Goal: Download file/media

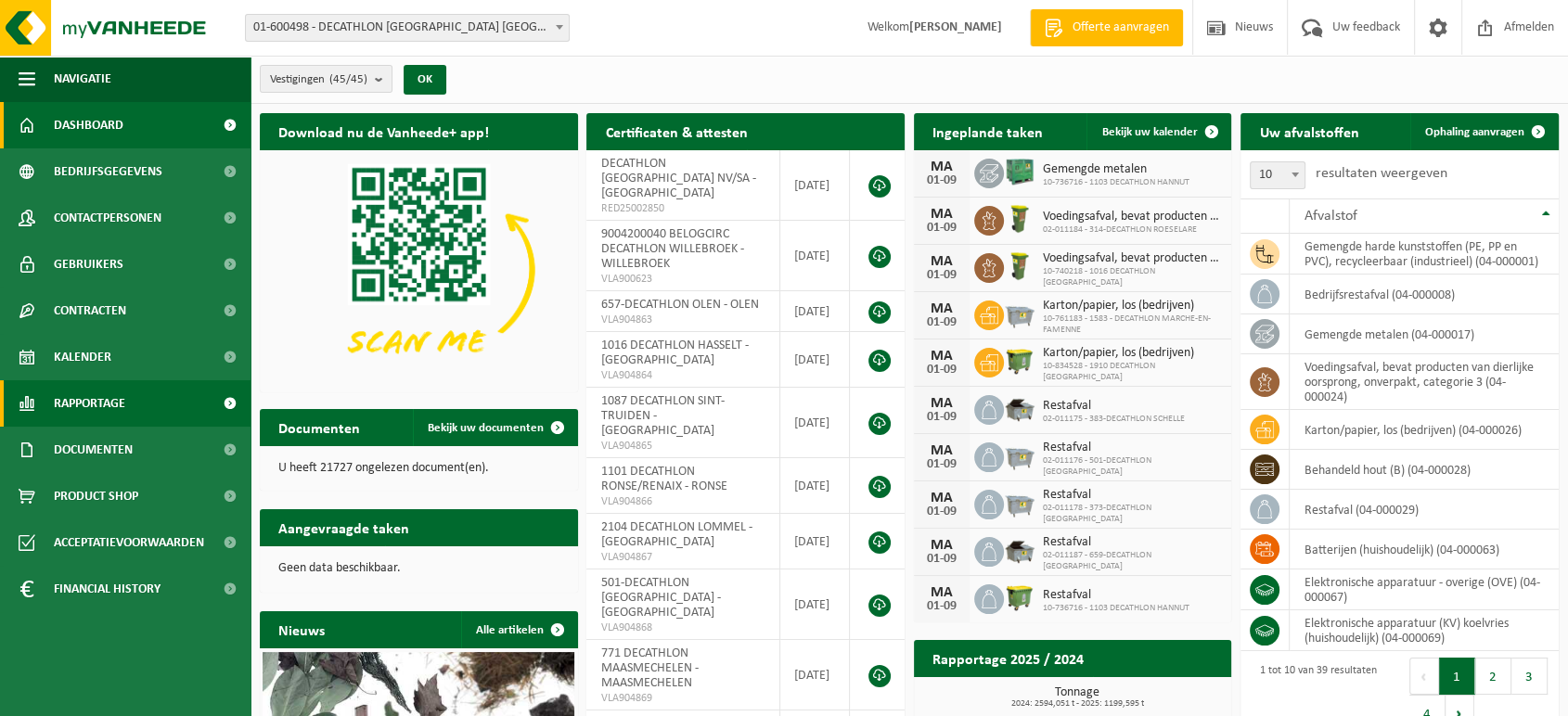
click at [98, 400] on span "Rapportage" at bounding box center [89, 403] width 71 height 46
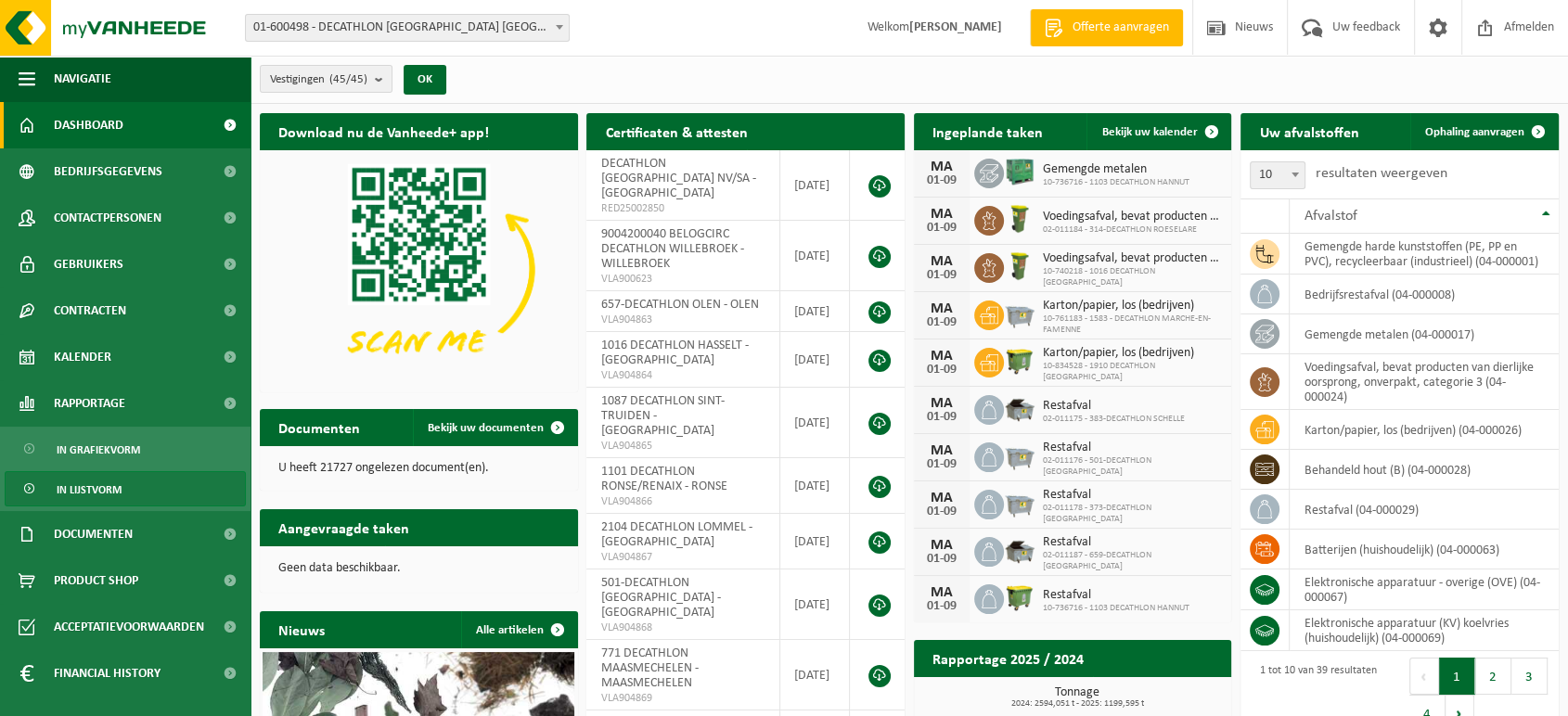
click at [97, 481] on span "In lijstvorm" at bounding box center [89, 489] width 65 height 36
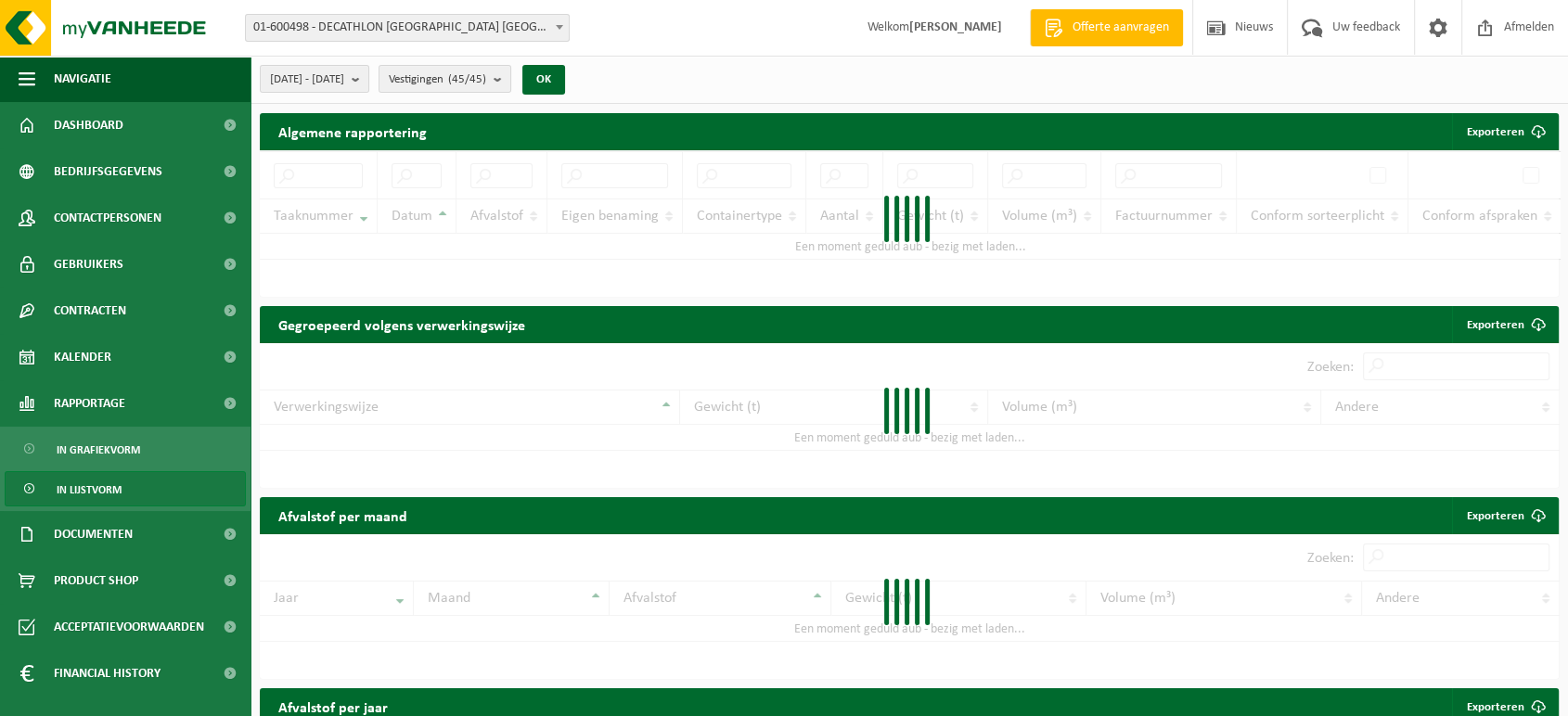
click at [89, 488] on span "In lijstvorm" at bounding box center [89, 489] width 65 height 36
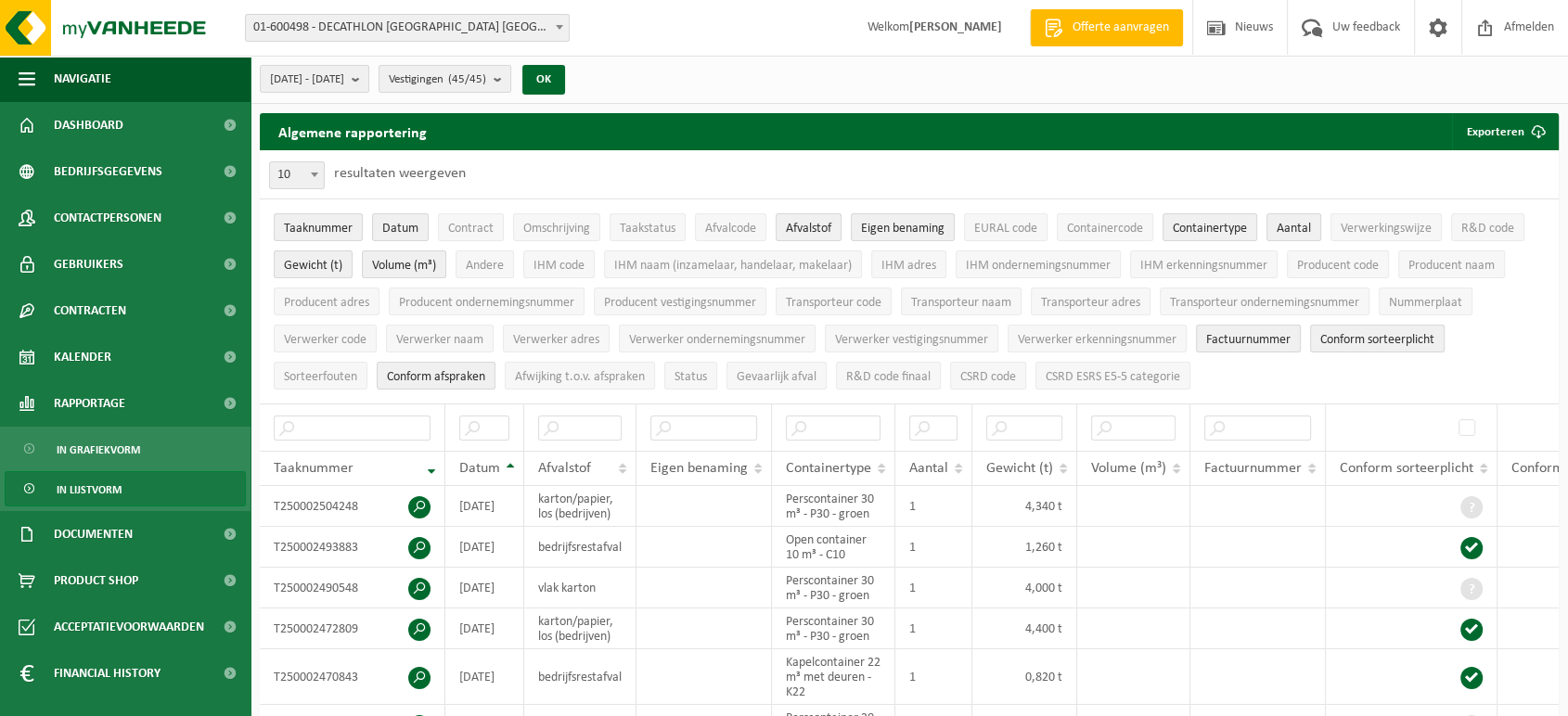
click at [92, 489] on span "In lijstvorm" at bounding box center [89, 489] width 65 height 36
click at [1496, 129] on button "Exporteren" at bounding box center [1504, 131] width 105 height 37
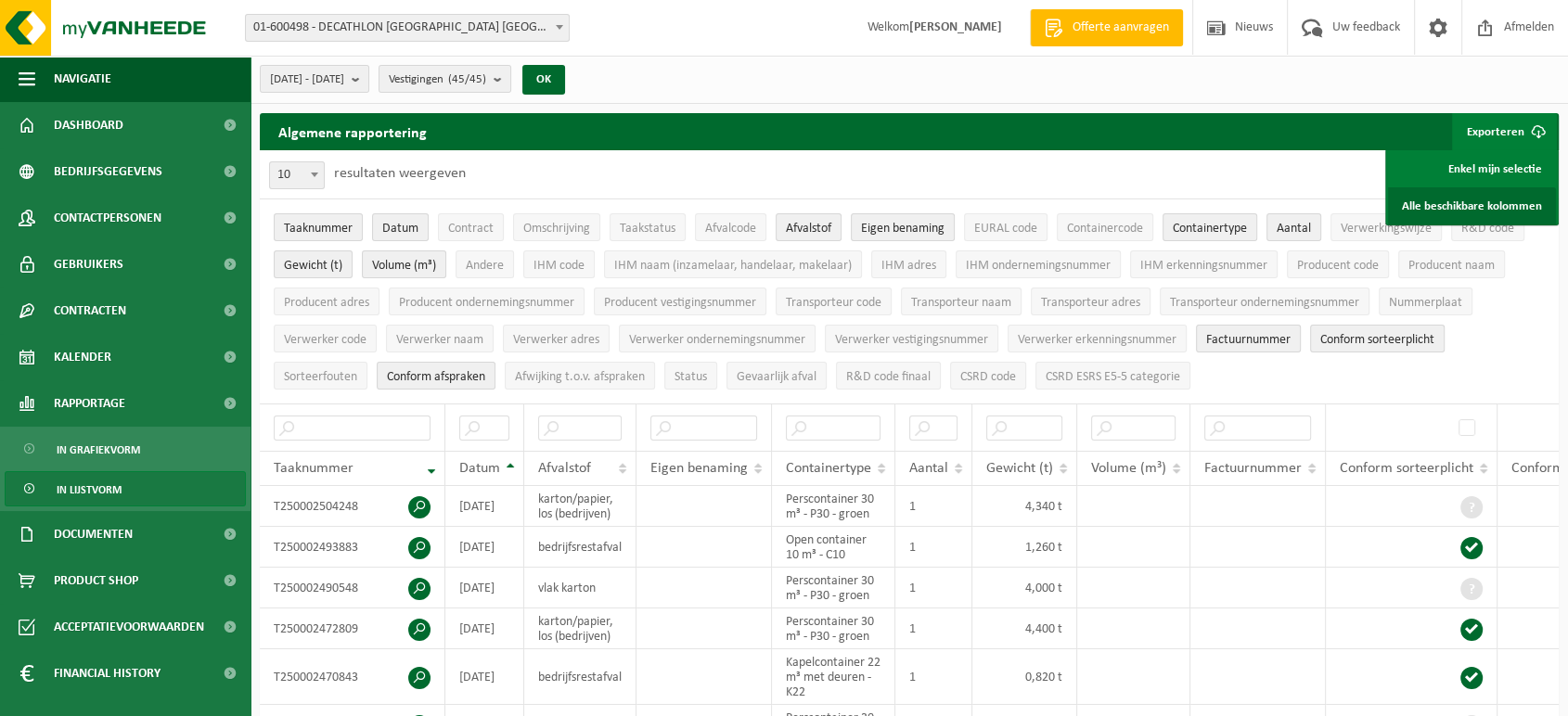
click at [1466, 206] on link "Alle beschikbare kolommen" at bounding box center [1471, 205] width 168 height 37
click at [368, 76] on b "submit" at bounding box center [359, 79] width 16 height 26
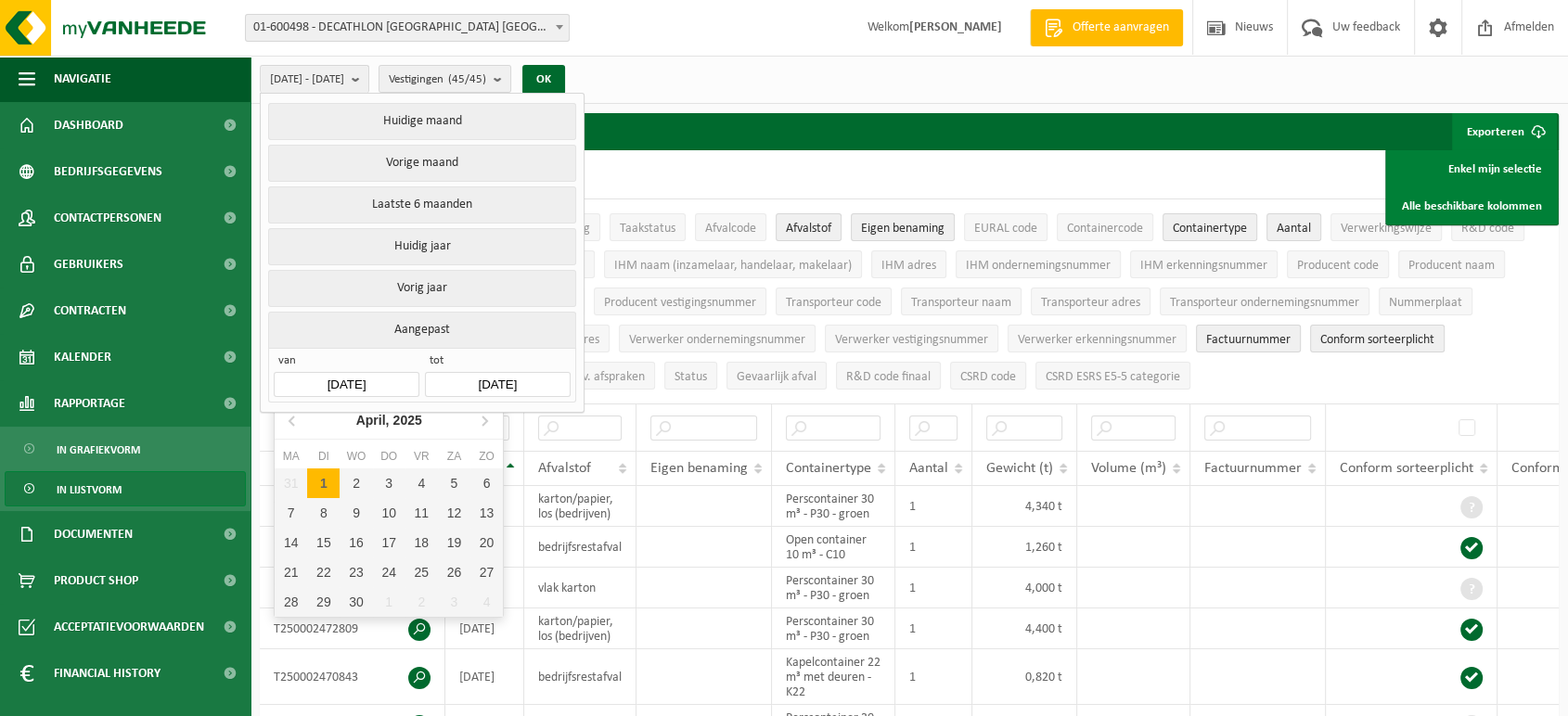
click at [335, 378] on input "[DATE]" at bounding box center [345, 385] width 145 height 25
click at [297, 421] on icon at bounding box center [293, 420] width 30 height 30
click at [481, 418] on icon at bounding box center [484, 420] width 30 height 30
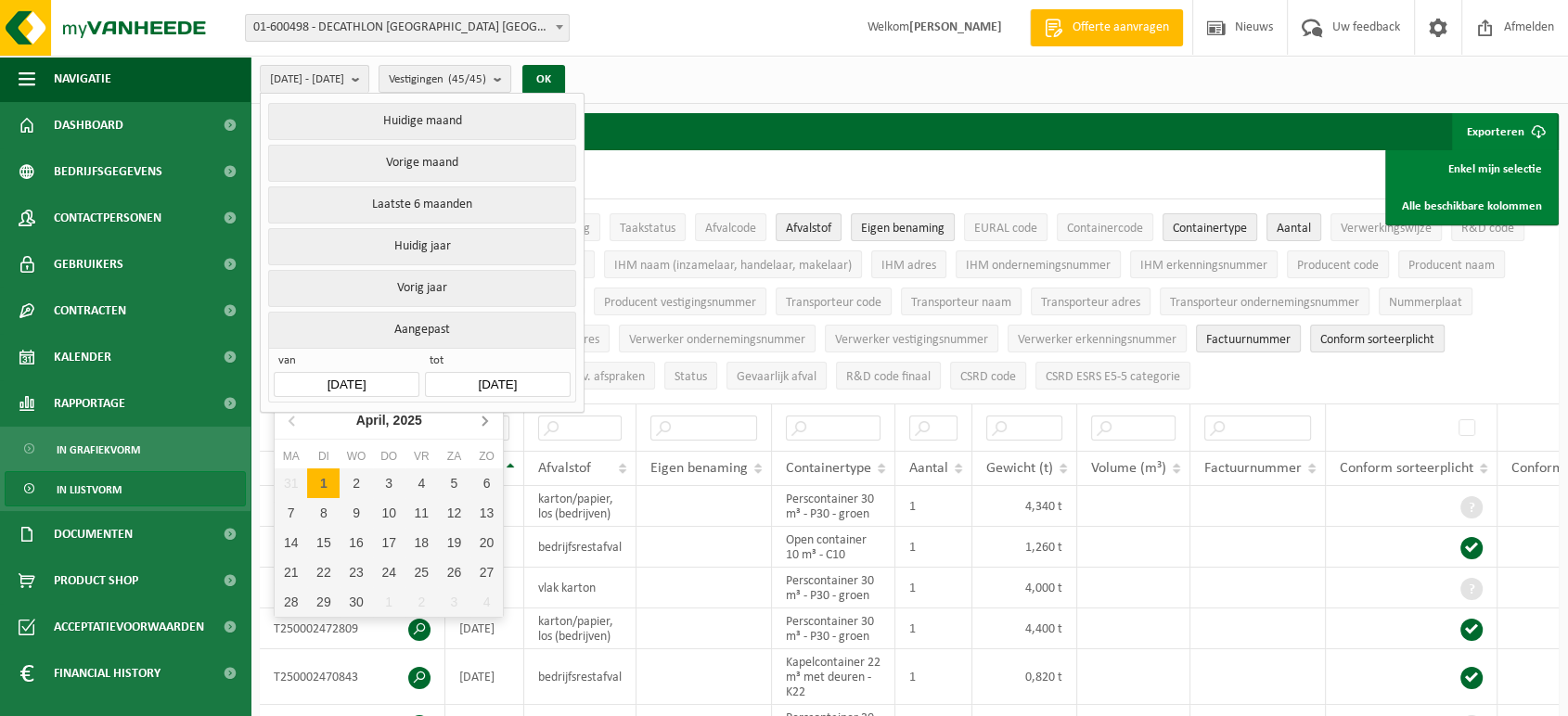
click at [481, 418] on icon at bounding box center [484, 420] width 30 height 30
click at [316, 480] on div "1" at bounding box center [323, 483] width 33 height 30
type input "[DATE]"
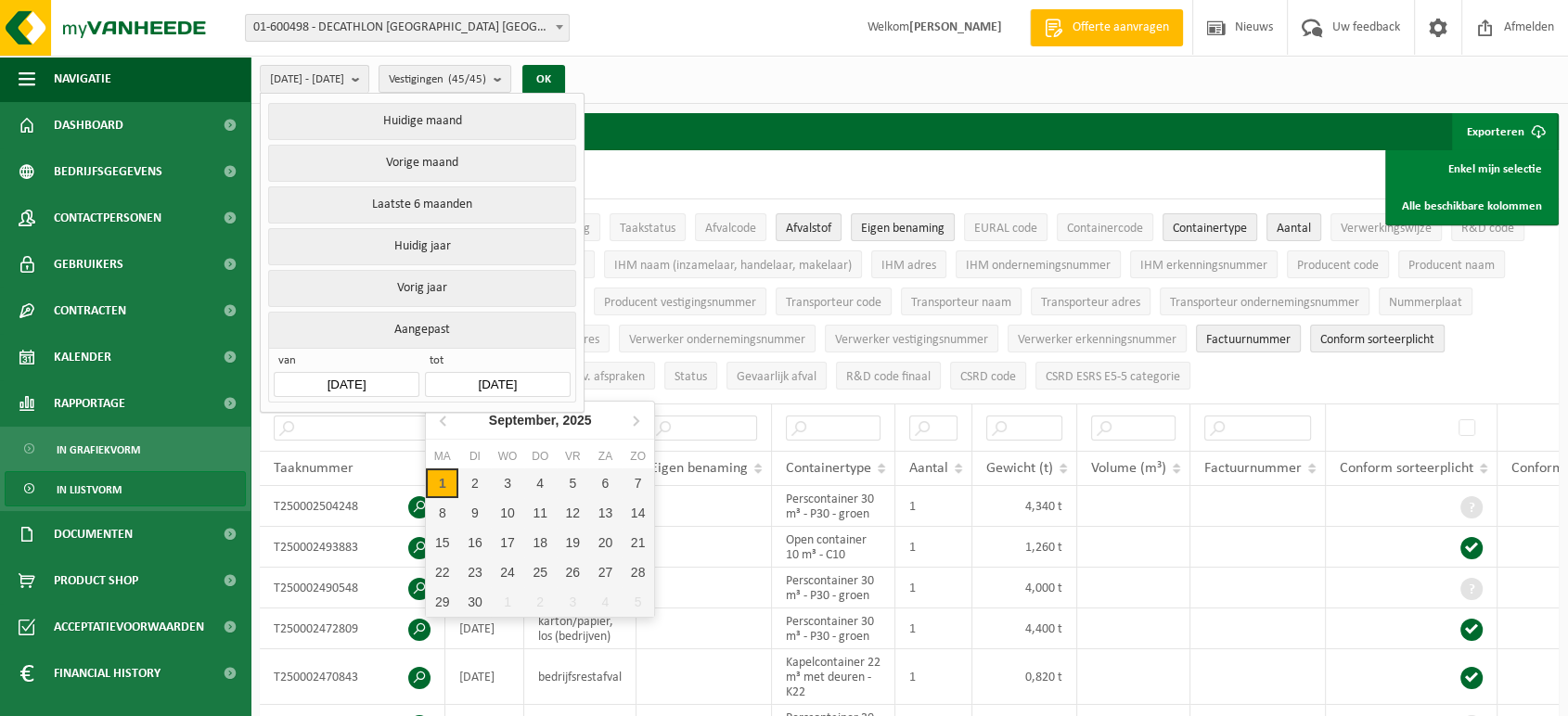
click at [491, 378] on input "[DATE]" at bounding box center [497, 385] width 145 height 25
click at [438, 418] on icon at bounding box center [444, 420] width 30 height 30
click at [537, 587] on div "31" at bounding box center [540, 602] width 33 height 30
type input "[DATE]"
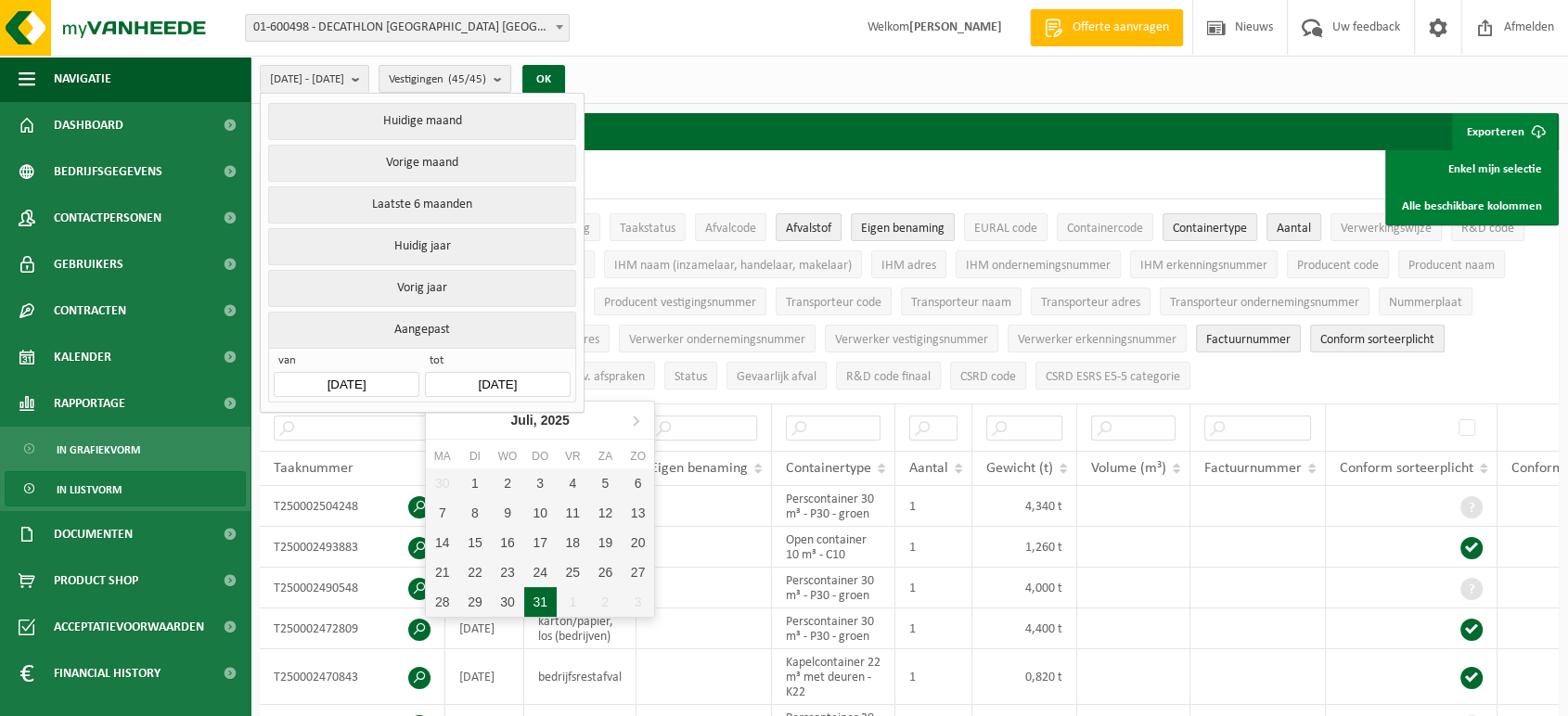
type input "[DATE]"
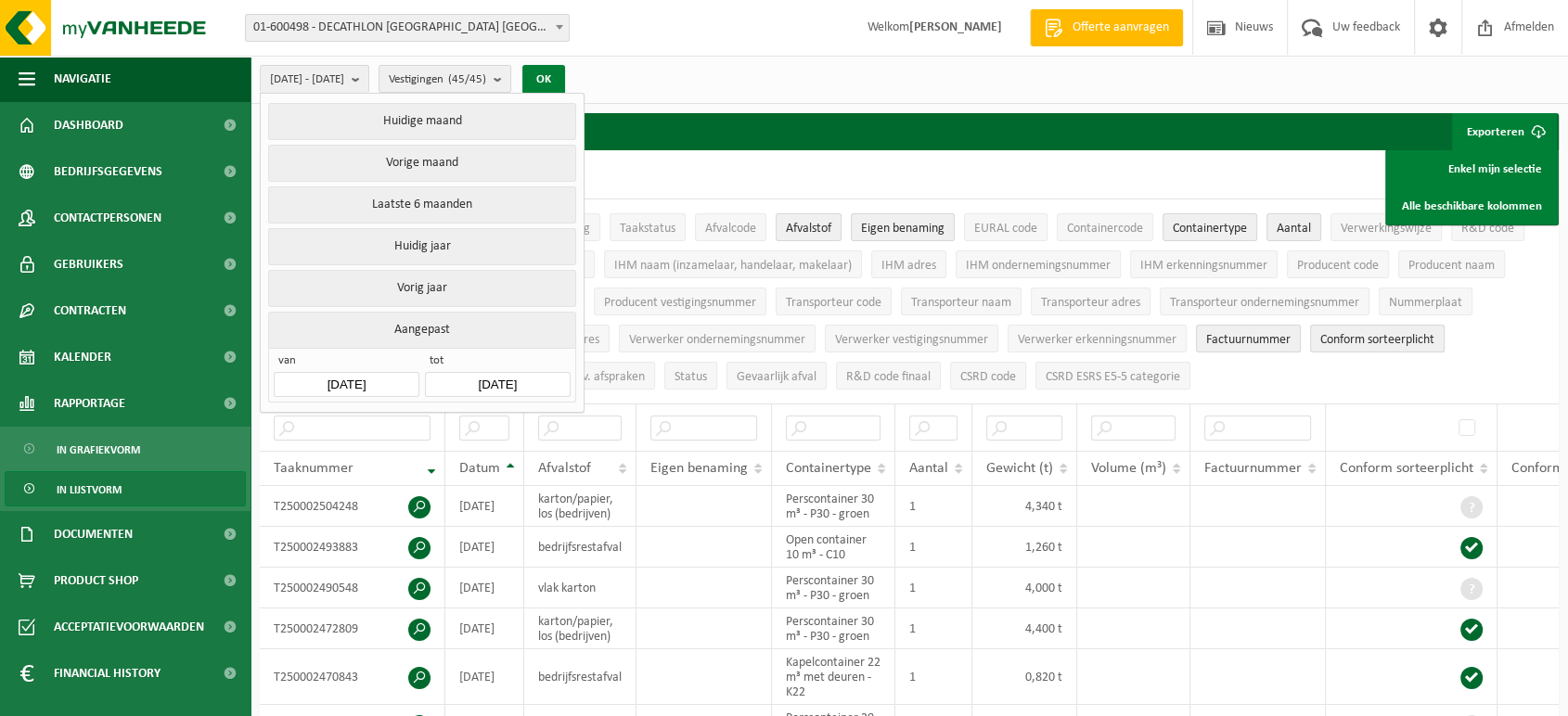
click at [565, 76] on button "OK" at bounding box center [543, 80] width 42 height 30
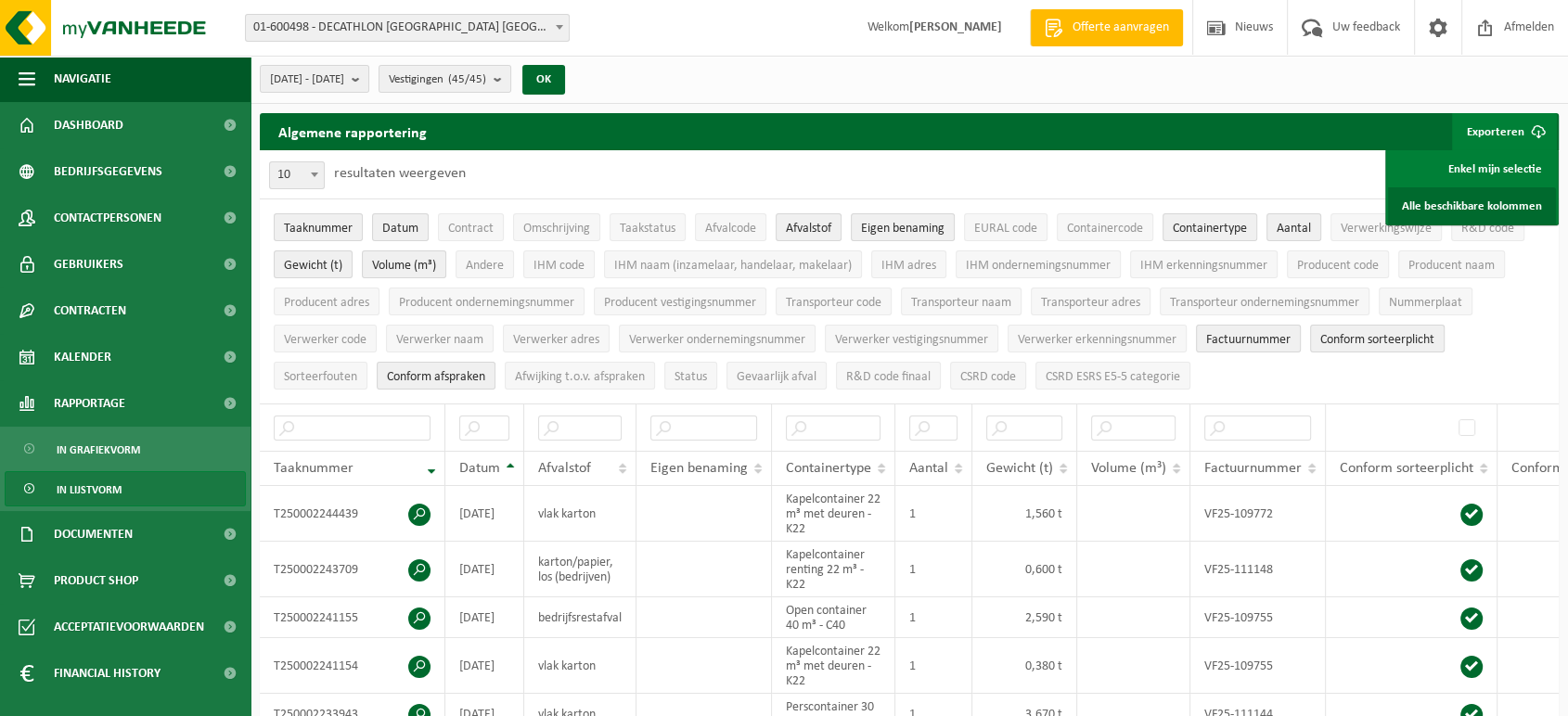
click at [1468, 204] on link "Alle beschikbare kolommen" at bounding box center [1471, 205] width 168 height 37
